Goal: Information Seeking & Learning: Learn about a topic

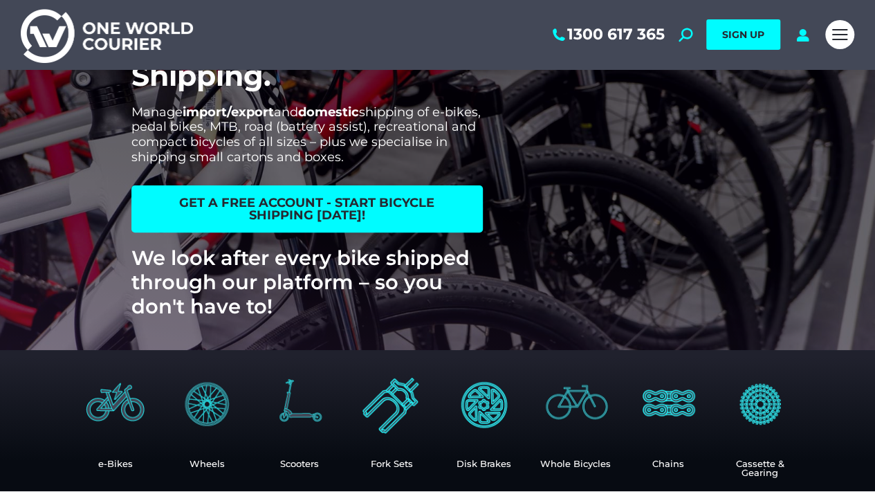
scroll to position [134, 0]
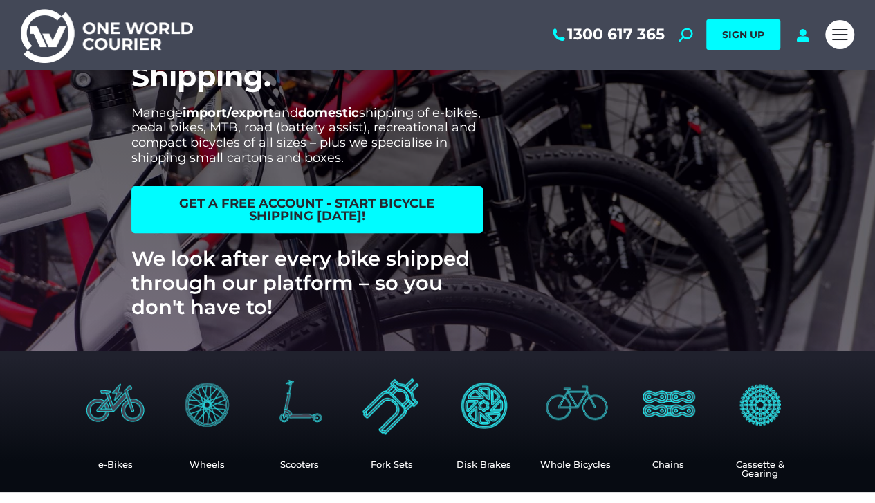
click at [390, 206] on span "get a free account - start bicycle shipping today!" at bounding box center [307, 209] width 318 height 25
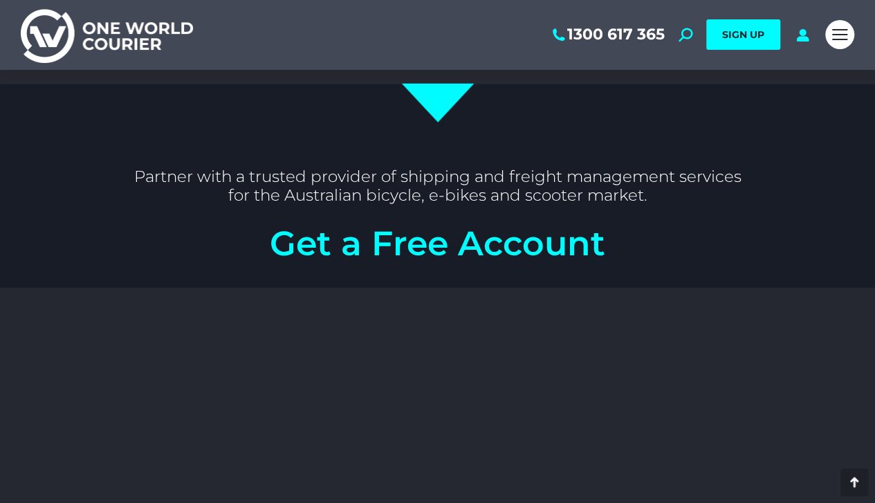
scroll to position [1818, 0]
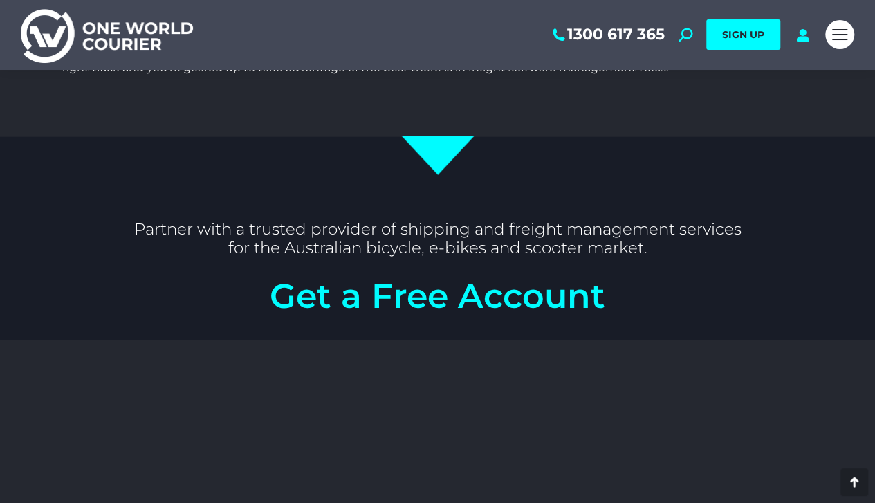
click at [118, 28] on img at bounding box center [107, 35] width 172 height 56
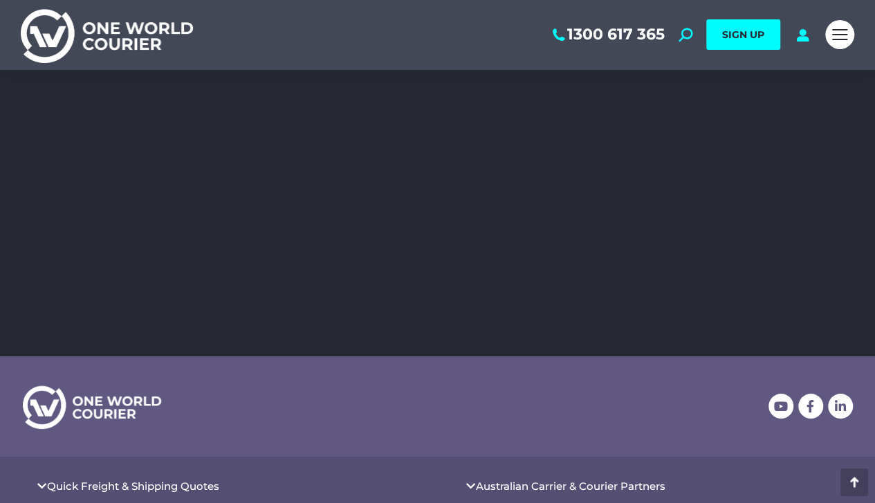
scroll to position [2578, 0]
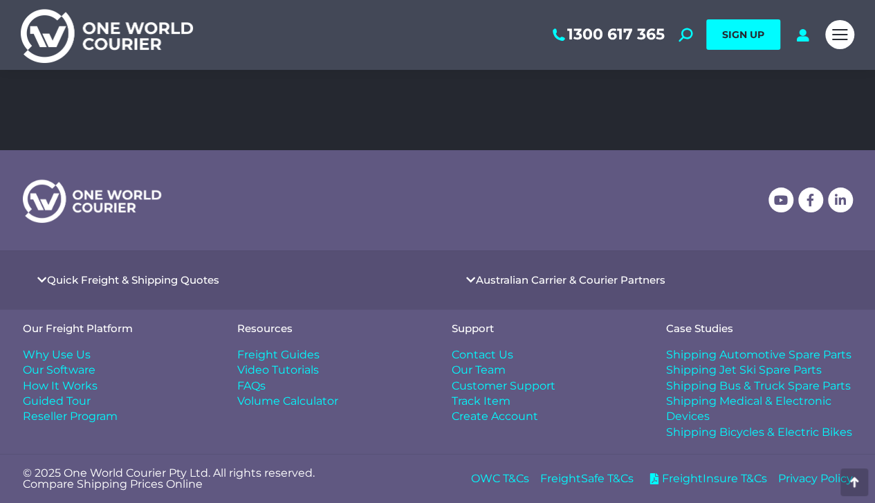
click at [743, 431] on span "Shipping Bicycles & Electric Bikes" at bounding box center [759, 432] width 186 height 15
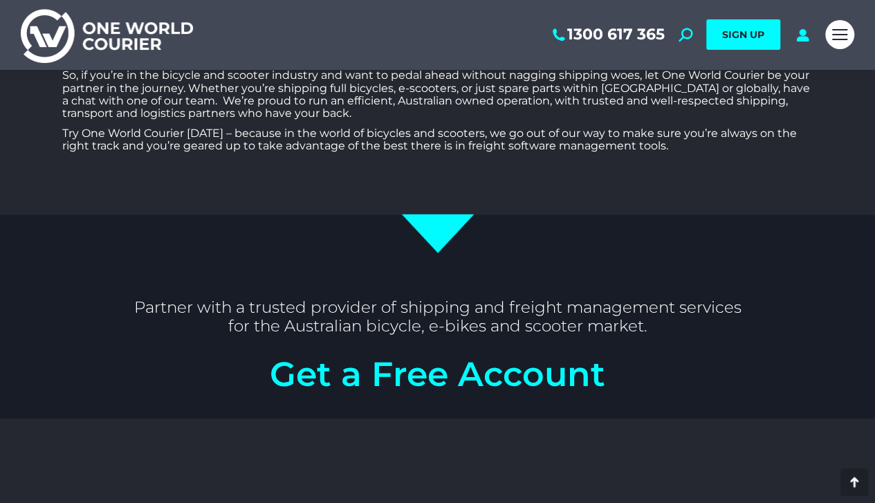
scroll to position [1740, 0]
